Goal: Task Accomplishment & Management: Manage account settings

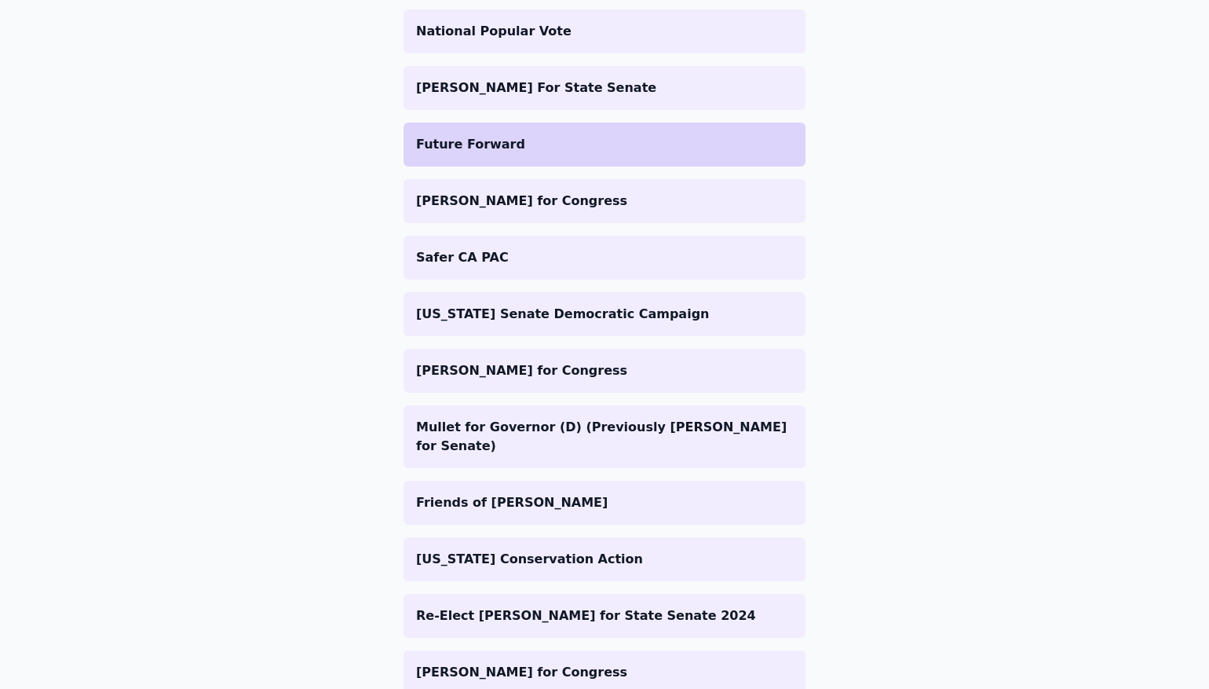
scroll to position [400, 0]
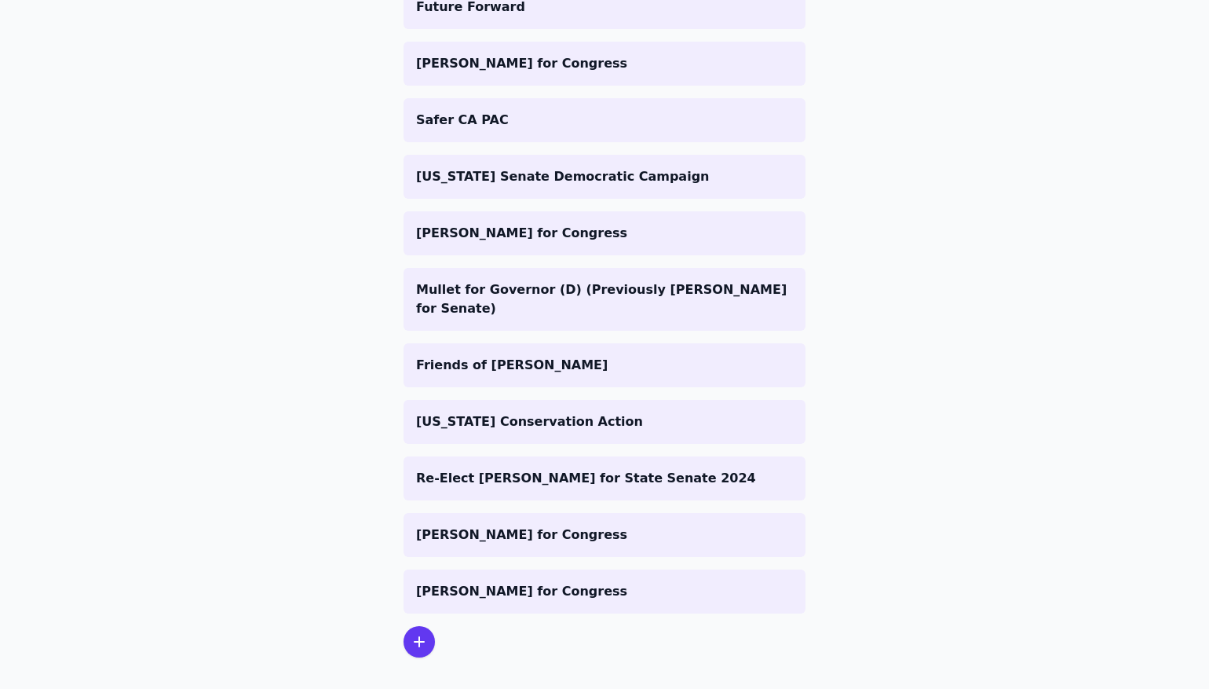
click at [412, 638] on div at bounding box center [419, 641] width 31 height 31
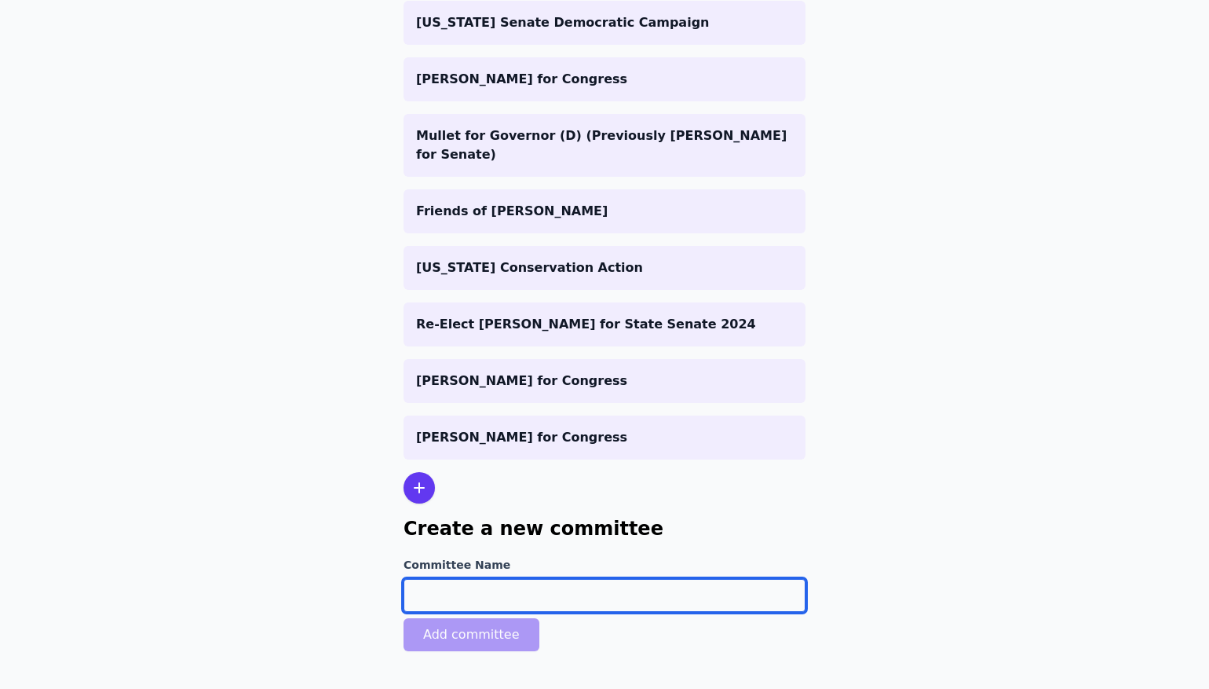
click at [495, 583] on input "Committee Name" at bounding box center [605, 595] width 402 height 33
paste input "https://jimmygomezforcongress.com/"
type input "v"
type input "[PERSON_NAME] for Congress"
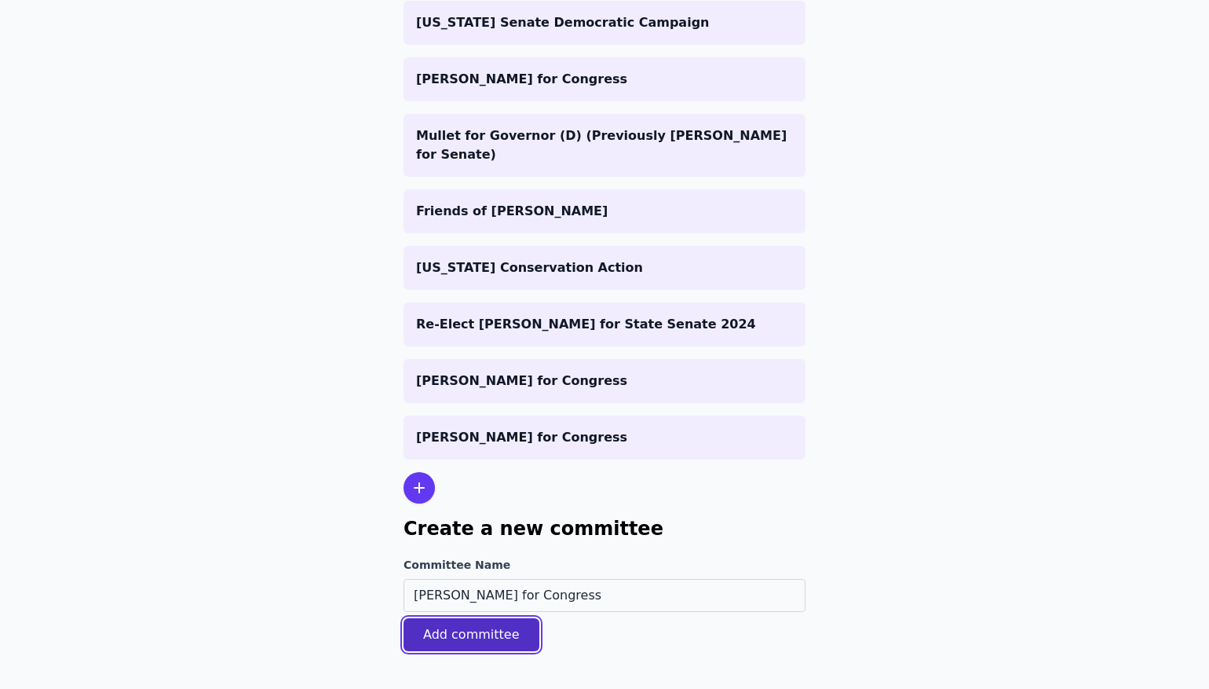
click at [440, 624] on button "Add committee" at bounding box center [472, 634] width 136 height 33
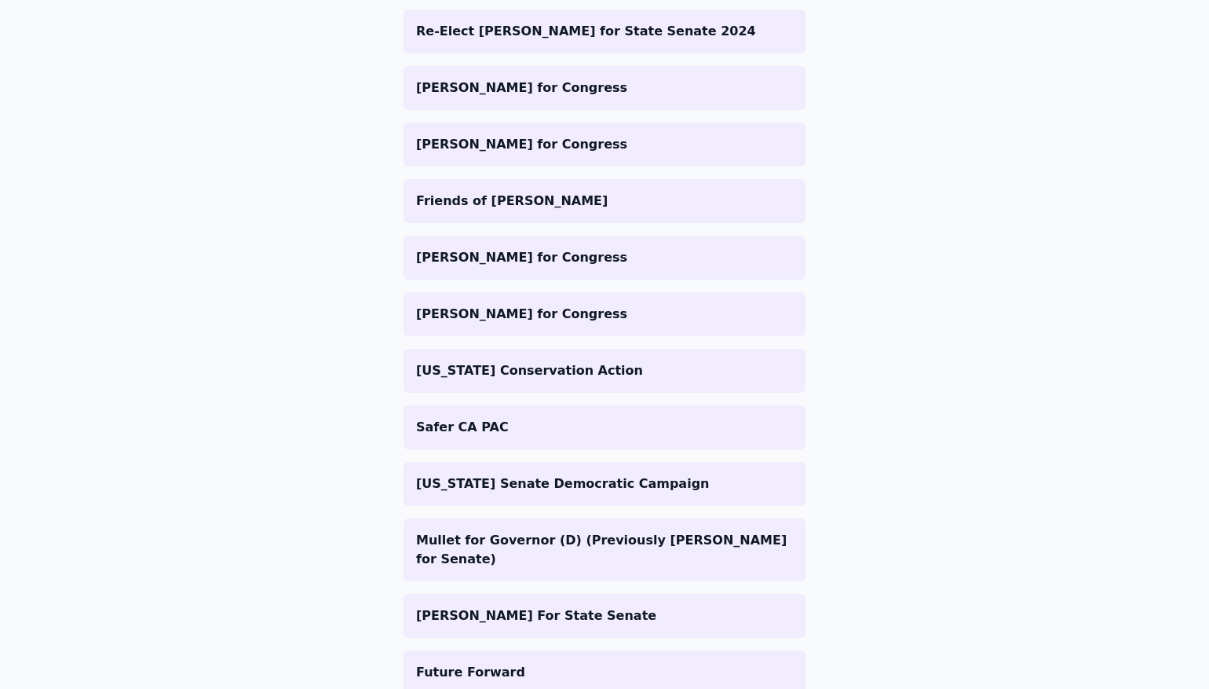
scroll to position [510, 0]
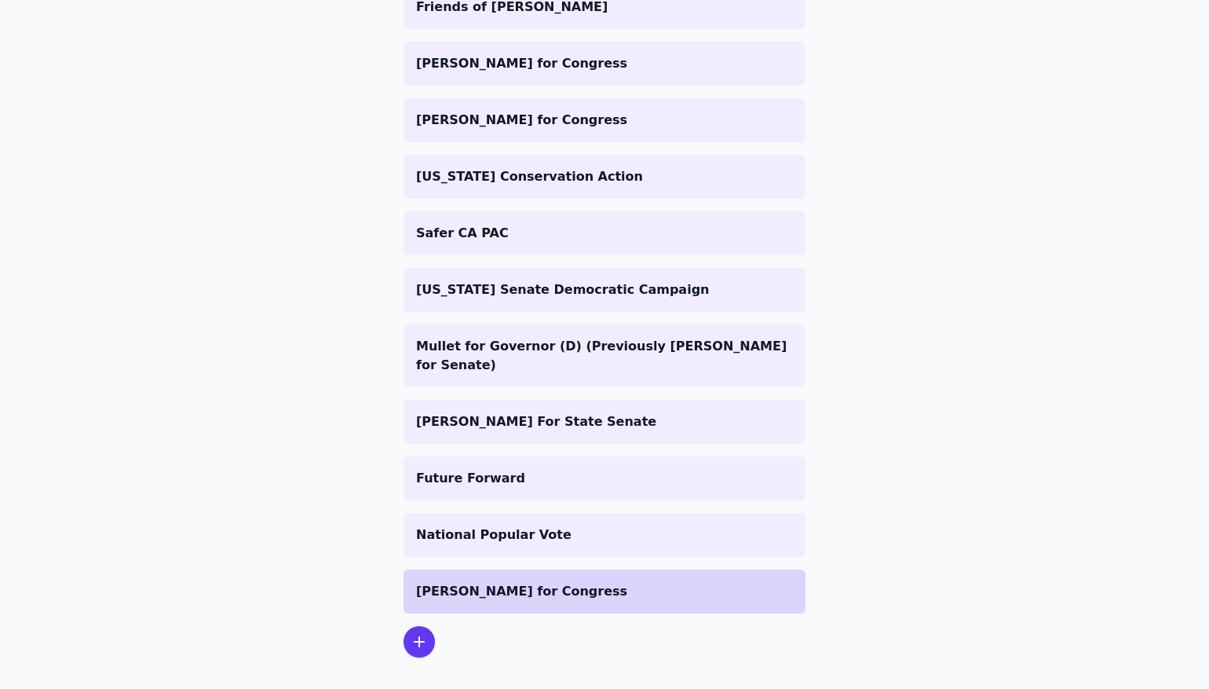
click at [515, 582] on p "[PERSON_NAME] for Congress" at bounding box center [604, 591] width 377 height 19
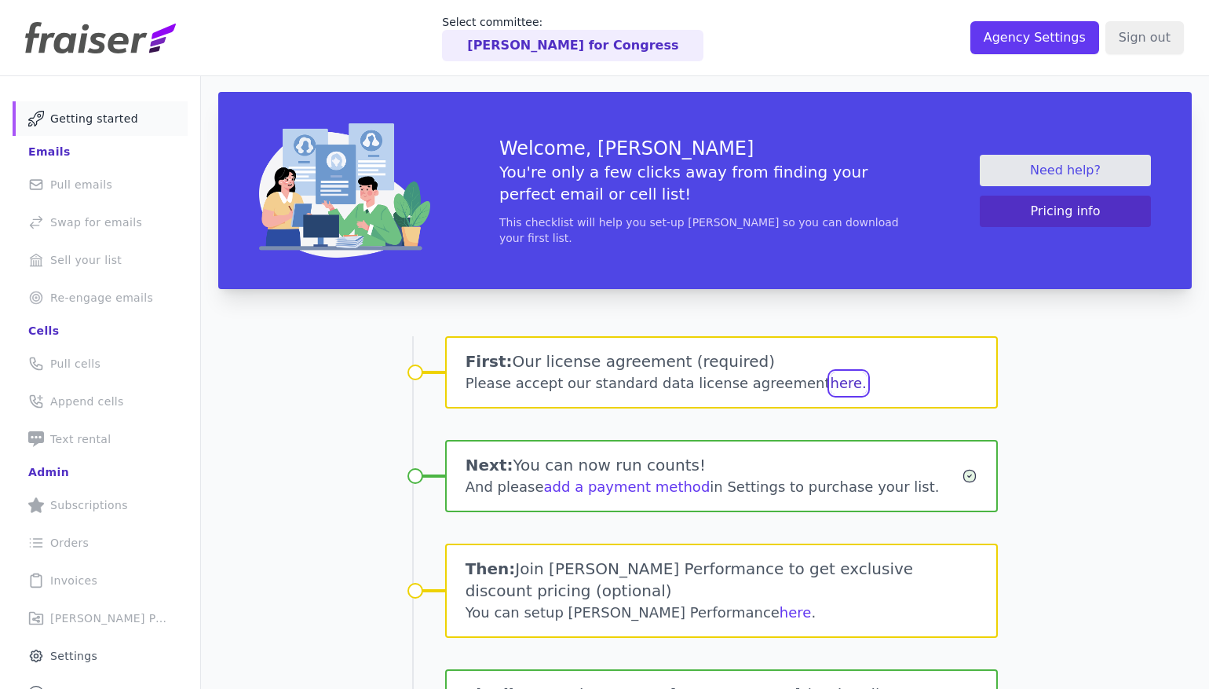
click at [831, 385] on button "here." at bounding box center [849, 383] width 36 height 22
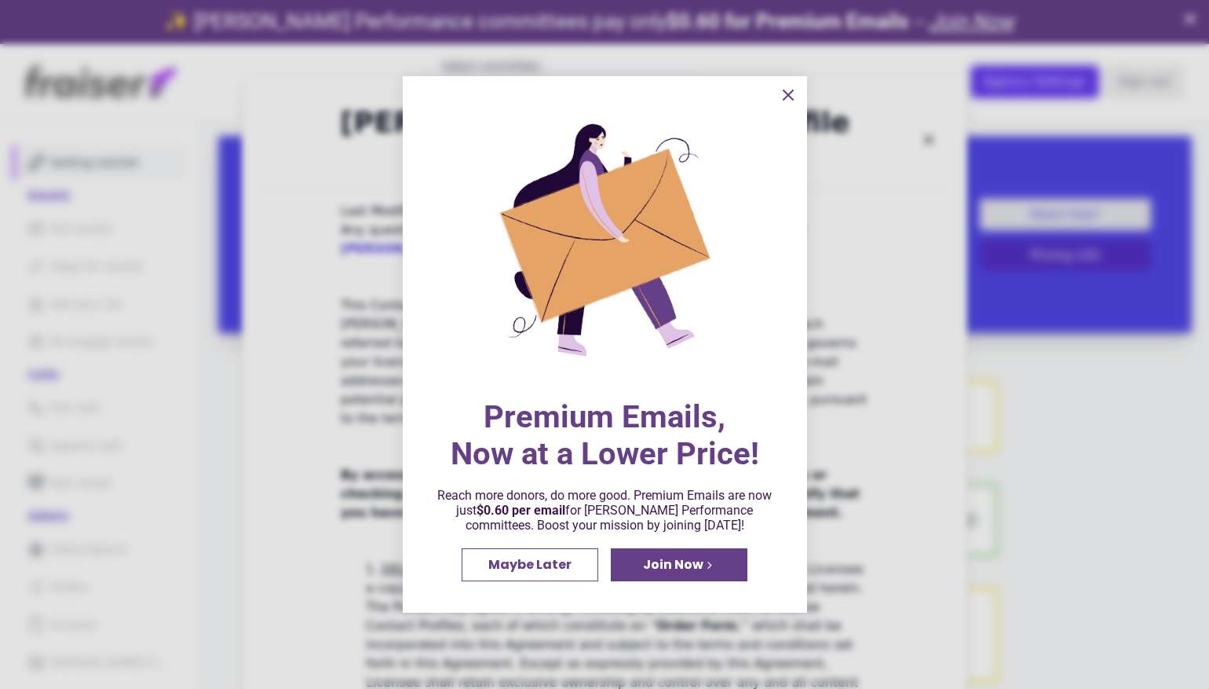
click at [543, 568] on span "Maybe Later" at bounding box center [529, 564] width 83 height 13
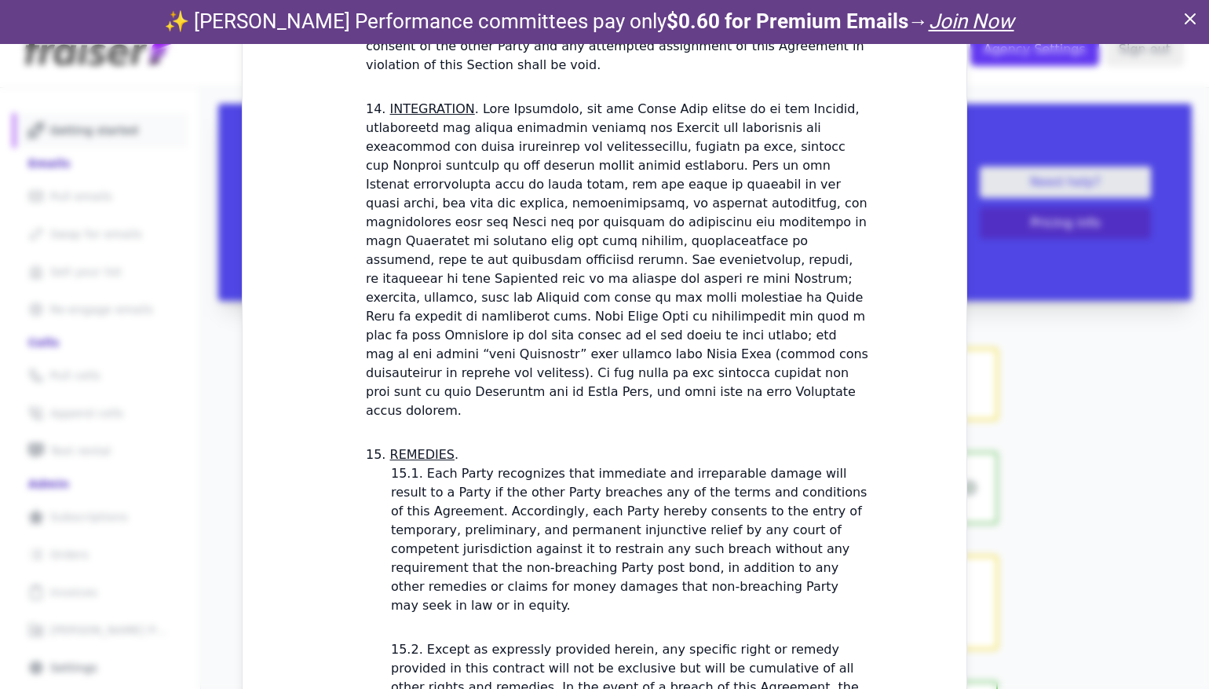
scroll to position [44, 0]
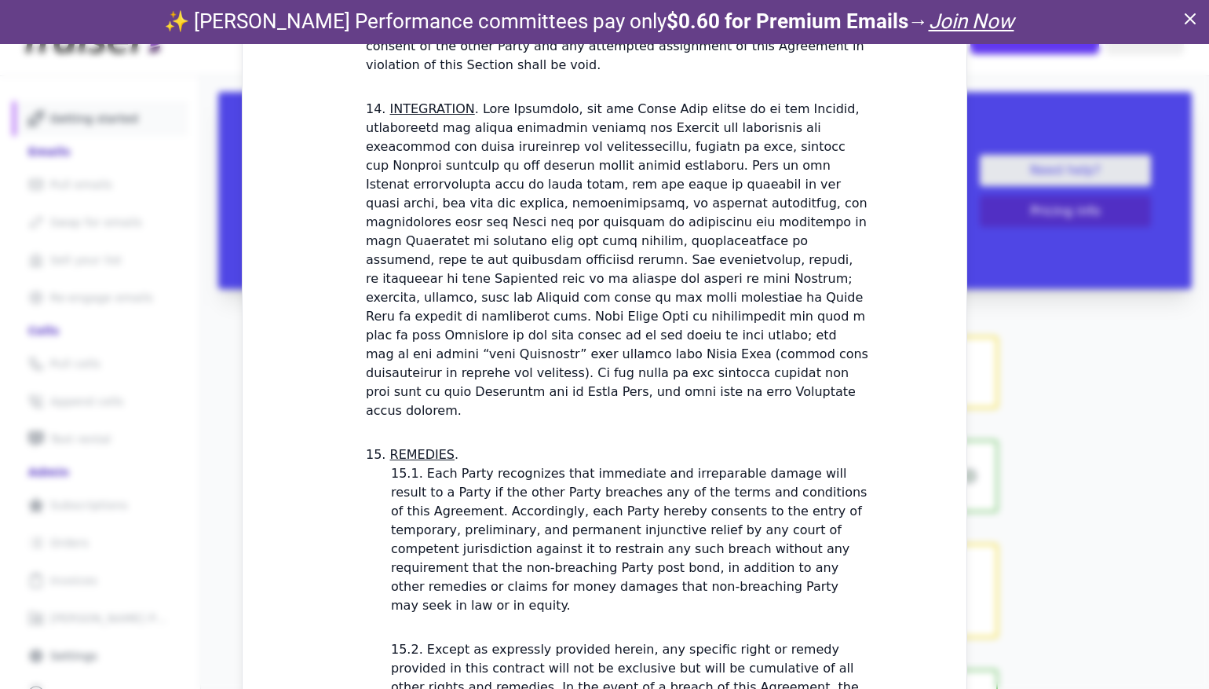
checkbox input "true"
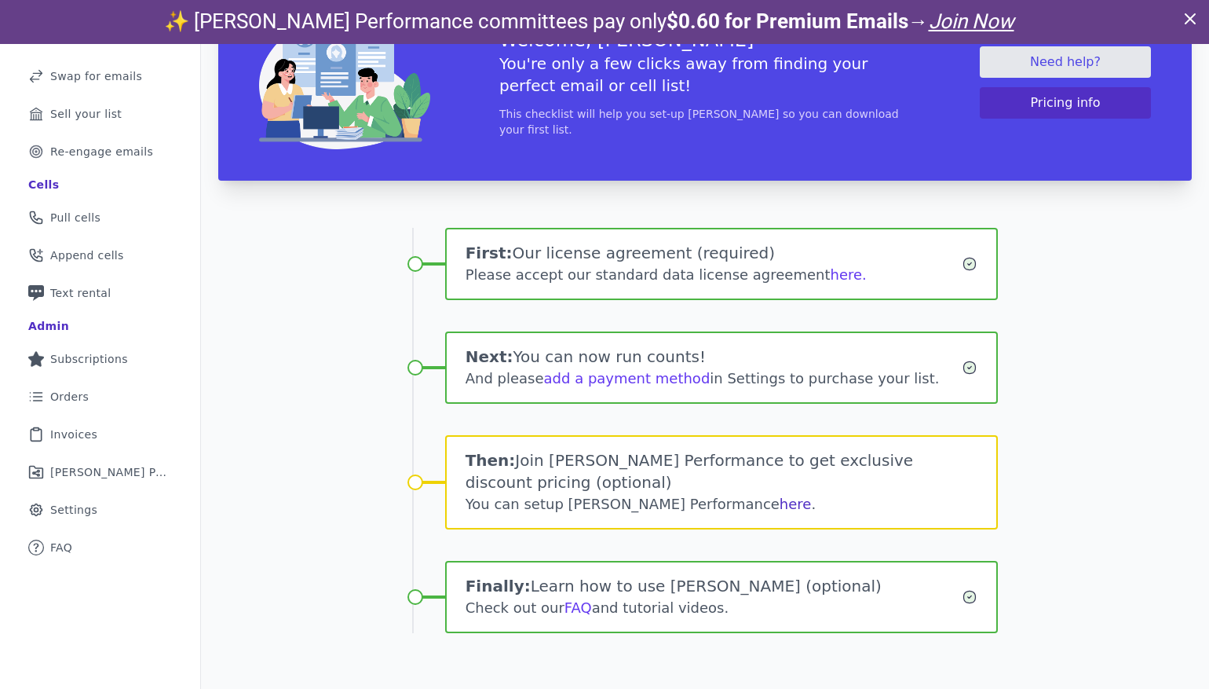
scroll to position [142, 0]
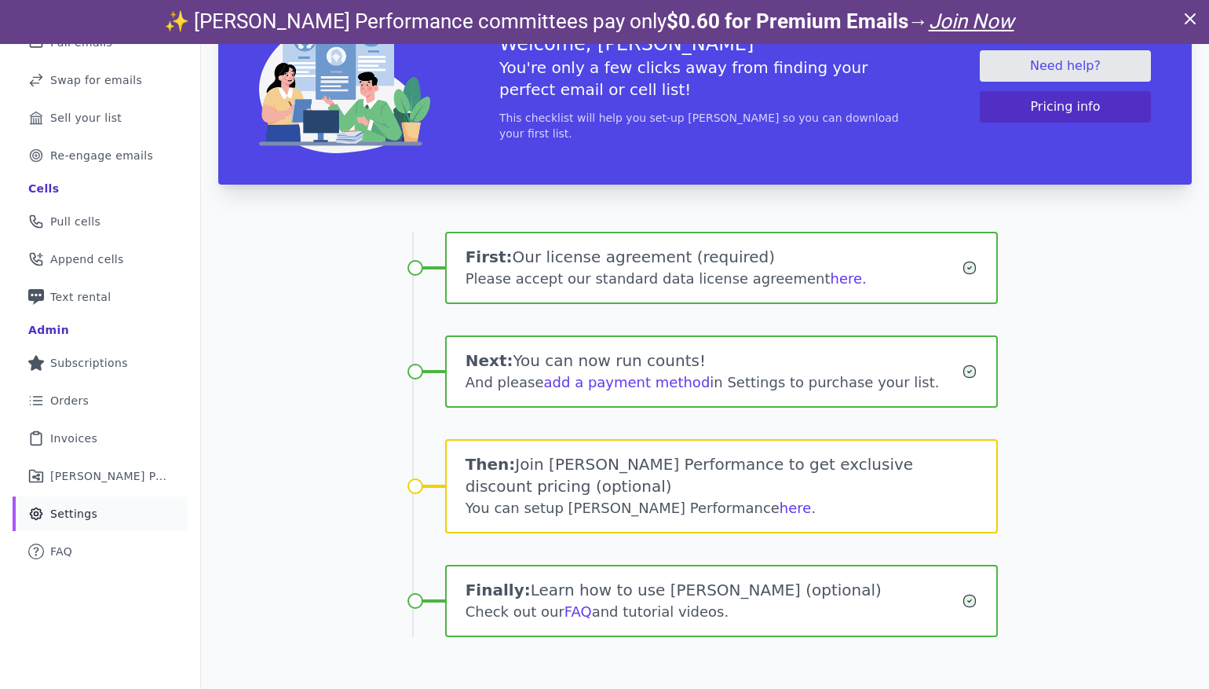
click at [80, 506] on span "Settings" at bounding box center [73, 514] width 47 height 16
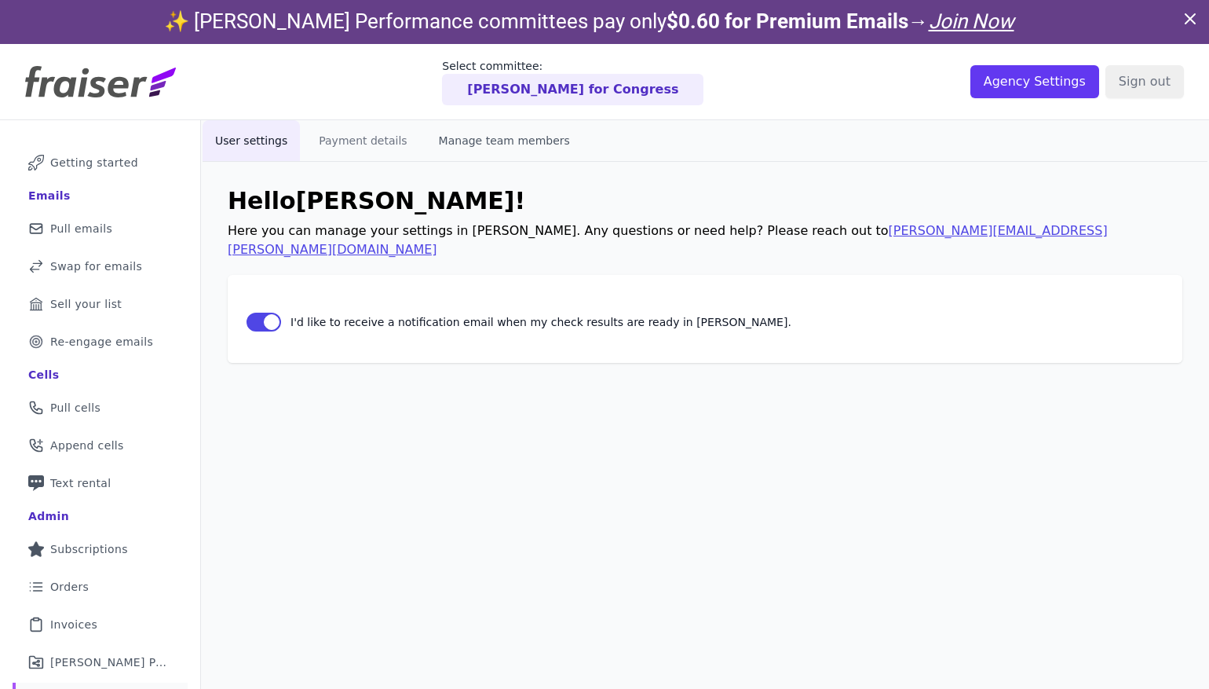
click at [490, 146] on button "Manage team members" at bounding box center [504, 140] width 156 height 41
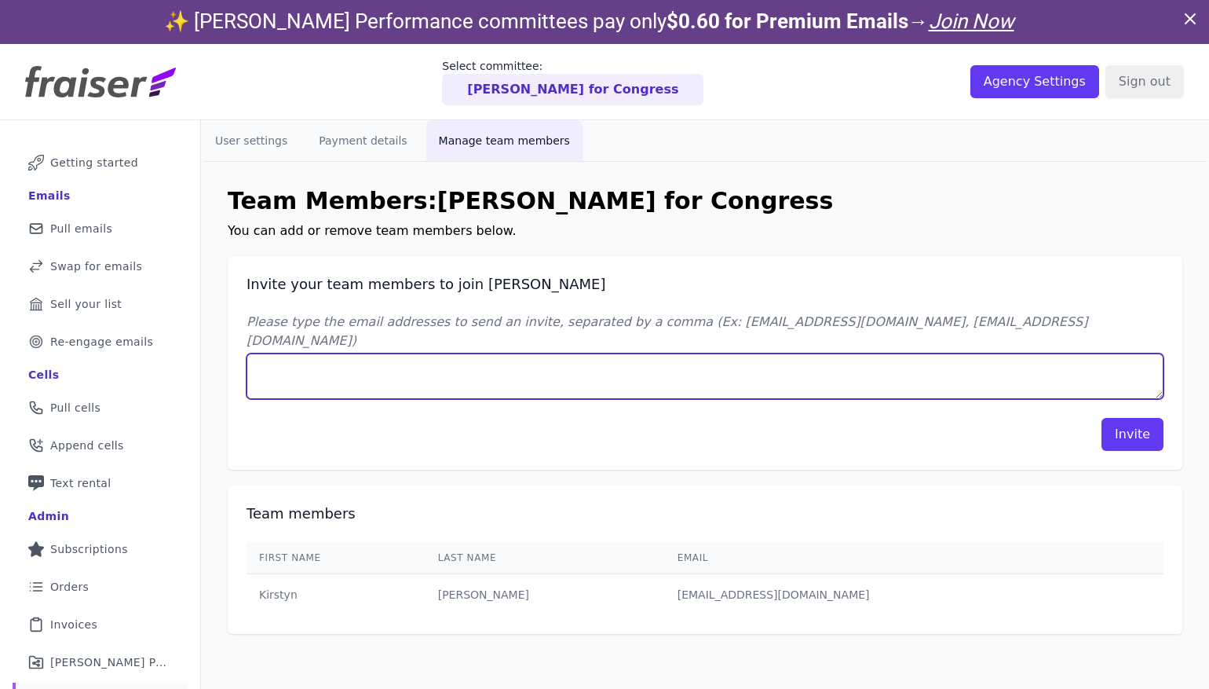
click at [412, 364] on textarea "Please type the email addresses to send an invite, separated by a comma (Ex: jo…" at bounding box center [705, 376] width 917 height 46
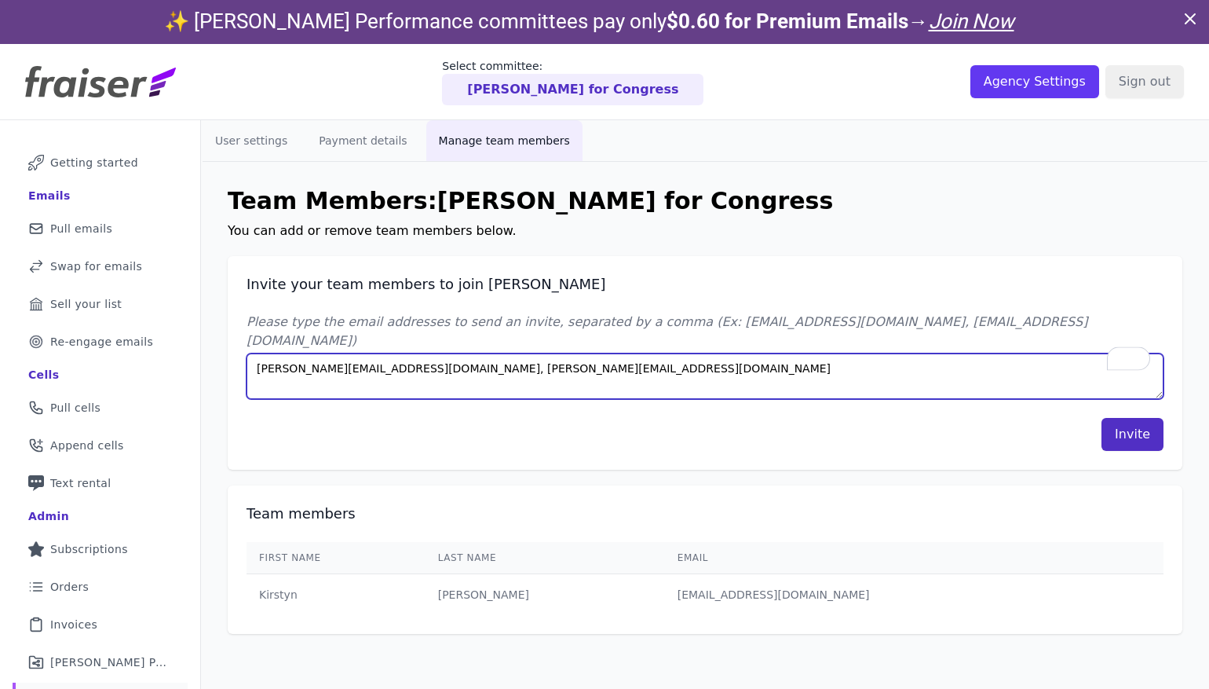
type textarea "samantha@bluewavepolitics.com, elena@bluewavepolitics.com"
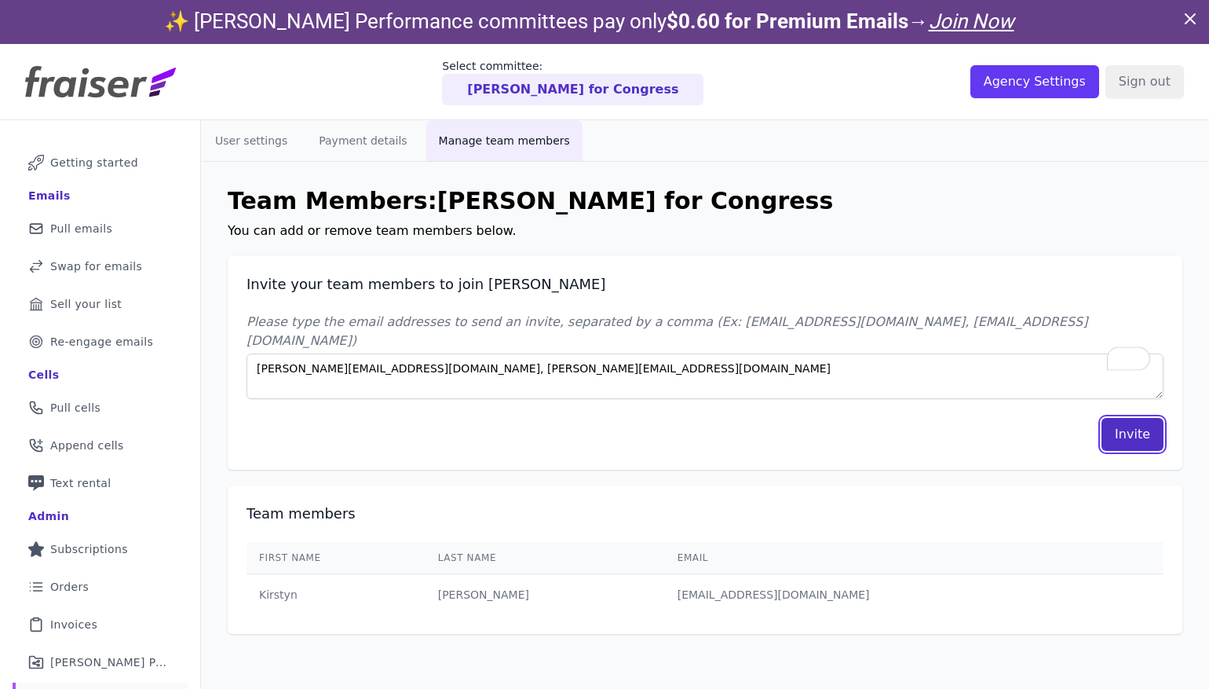
click at [1117, 418] on button "Invite" at bounding box center [1133, 434] width 62 height 33
